Goal: Book appointment/travel/reservation

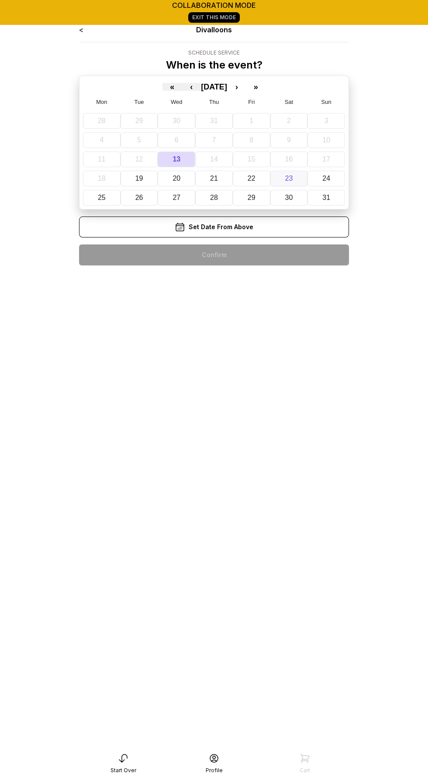
click at [288, 176] on abbr "23" at bounding box center [288, 178] width 8 height 7
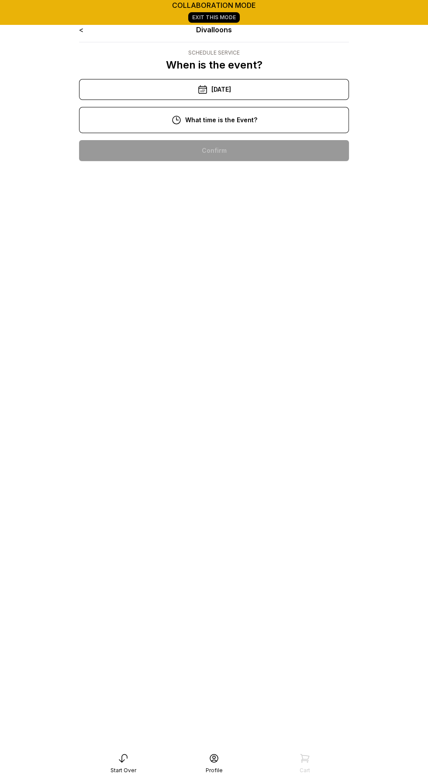
click at [252, 92] on div "[DATE]" at bounding box center [214, 89] width 270 height 21
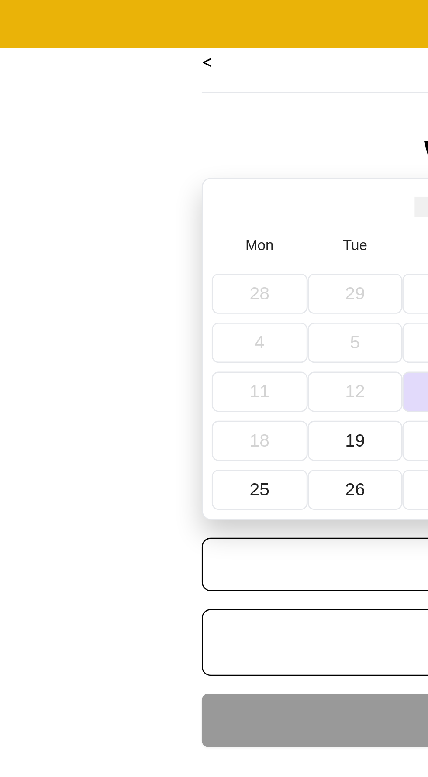
click at [82, 33] on link "<" at bounding box center [81, 29] width 4 height 9
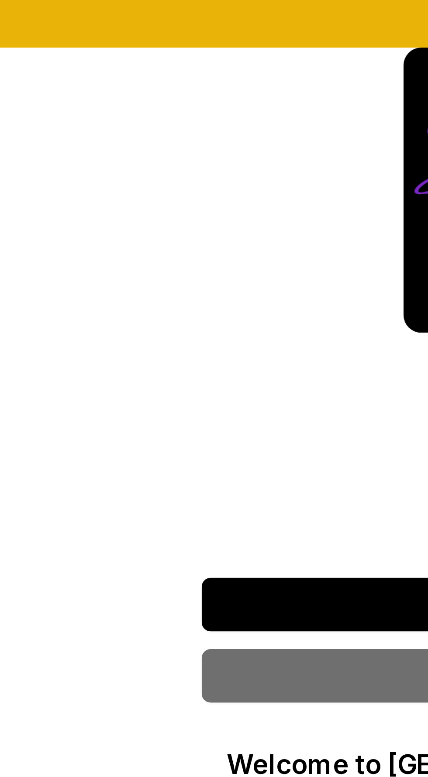
click at [83, 31] on div "Start Designing & Book Now Request Design Help Welcome to Divalloons, where you…" at bounding box center [214, 258] width 270 height 468
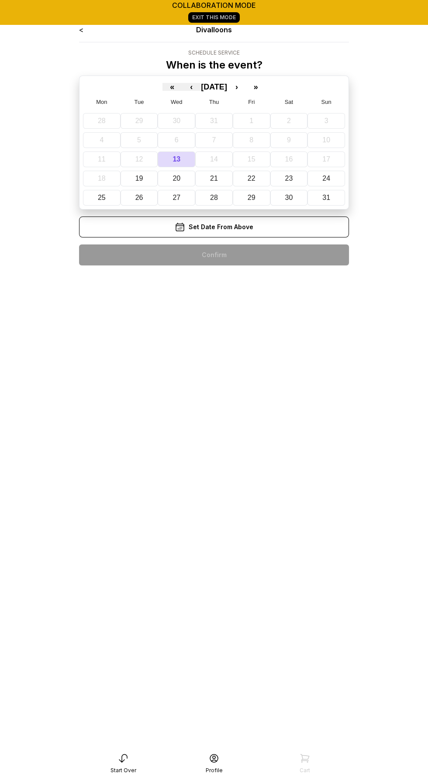
click at [155, 216] on div "Set Date From Above" at bounding box center [214, 226] width 270 height 21
click at [181, 224] on icon at bounding box center [180, 227] width 8 height 8
click at [180, 222] on icon at bounding box center [180, 227] width 10 height 10
click at [200, 257] on div "< Divalloons Schedule Service When is the event? « ‹ August 2025 › » Mon Tue We…" at bounding box center [214, 148] width 270 height 248
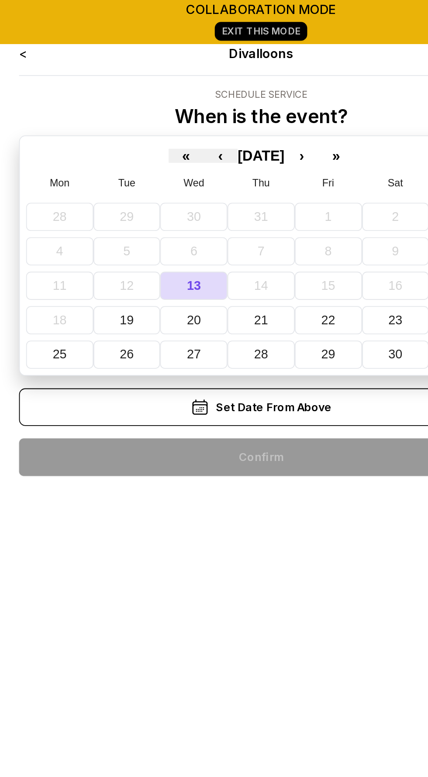
click at [223, 254] on div "< Divalloons Schedule Service When is the event? « ‹ August 2025 › » Mon Tue We…" at bounding box center [214, 148] width 270 height 248
click at [137, 175] on abbr "19" at bounding box center [139, 178] width 8 height 7
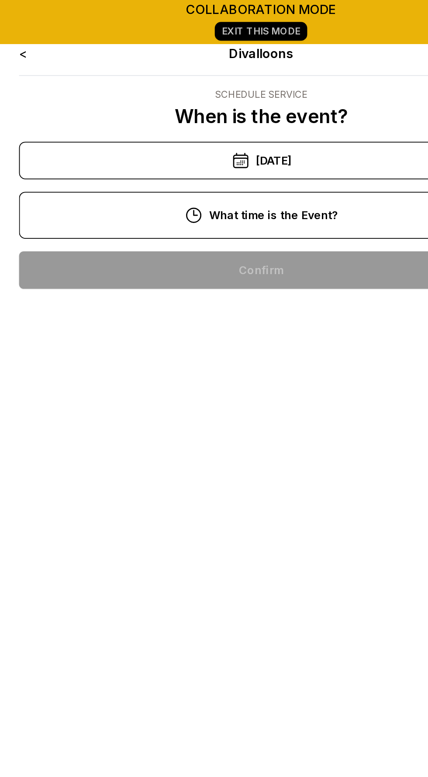
click at [263, 86] on div "8/19/2025" at bounding box center [214, 89] width 270 height 21
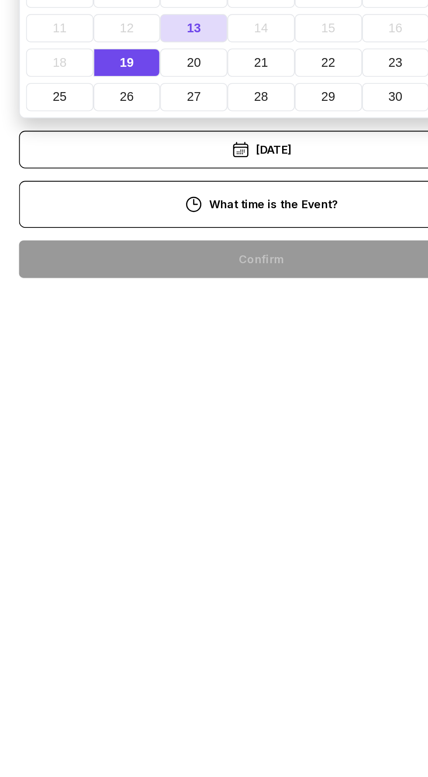
click at [229, 509] on div "6:00 pm" at bounding box center [214, 511] width 256 height 21
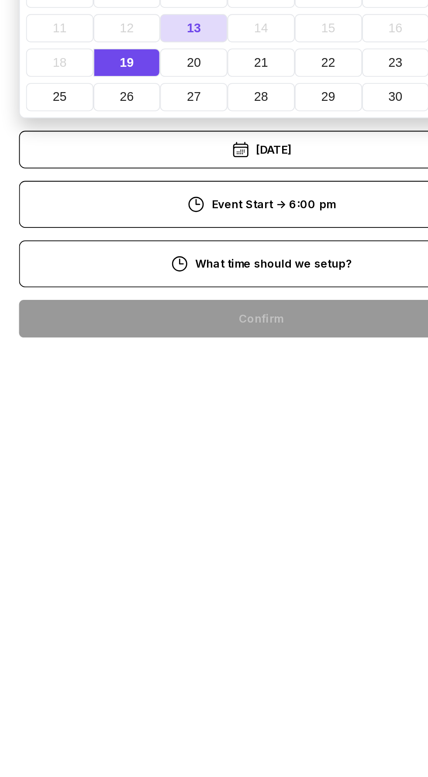
click at [250, 378] on div "10:00 am" at bounding box center [214, 376] width 256 height 21
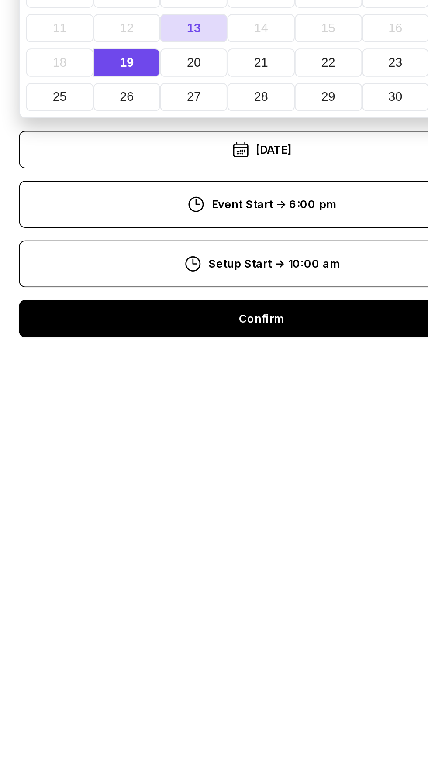
click at [275, 322] on div "Confirm" at bounding box center [214, 321] width 270 height 21
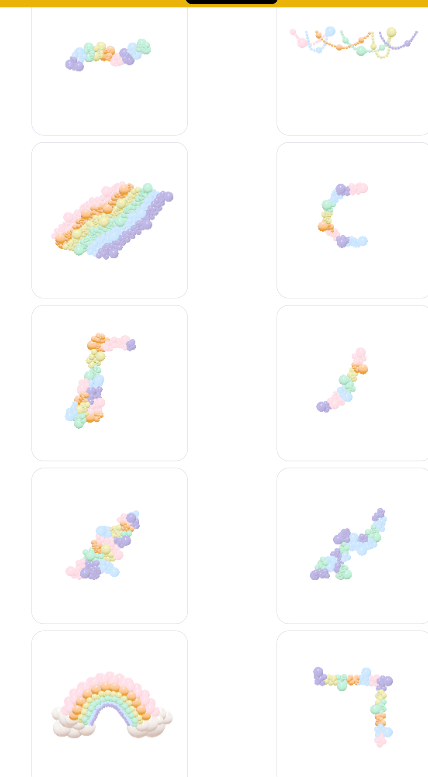
scroll to position [2060, 0]
